Goal: Find specific page/section

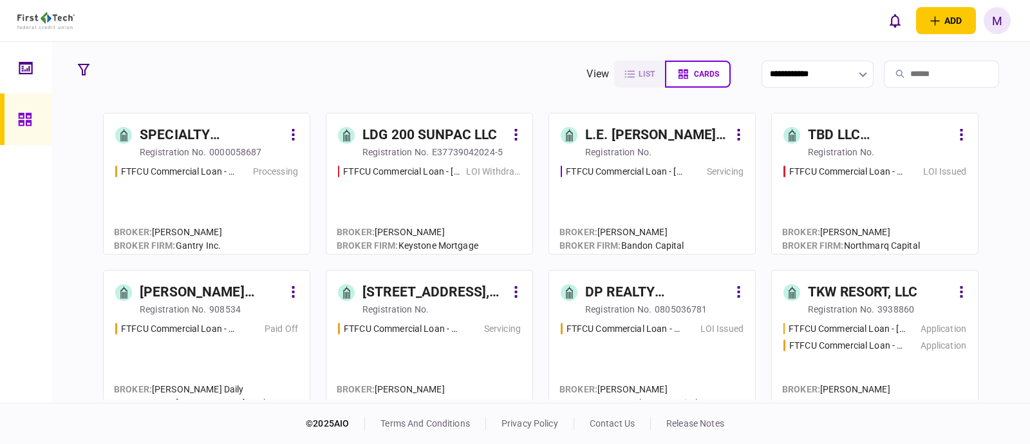
click at [937, 68] on input "search" at bounding box center [941, 74] width 115 height 27
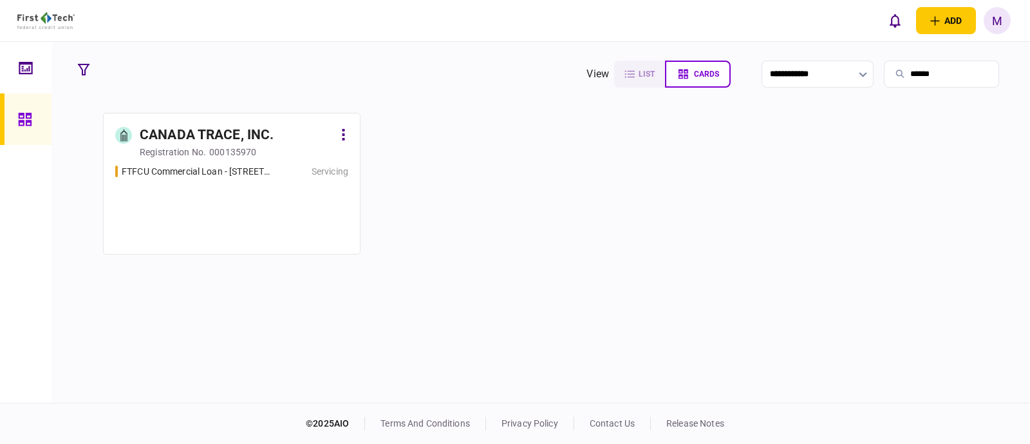
type input "******"
click at [200, 204] on div "FTFCU Commercial Loan - [STREET_ADDRESS] Servicing" at bounding box center [231, 204] width 233 height 78
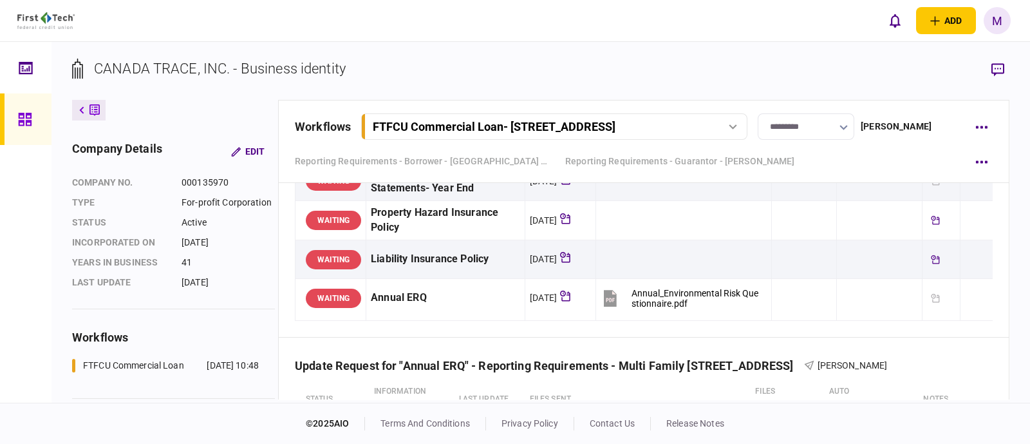
scroll to position [885, 0]
